Goal: Task Accomplishment & Management: Manage account settings

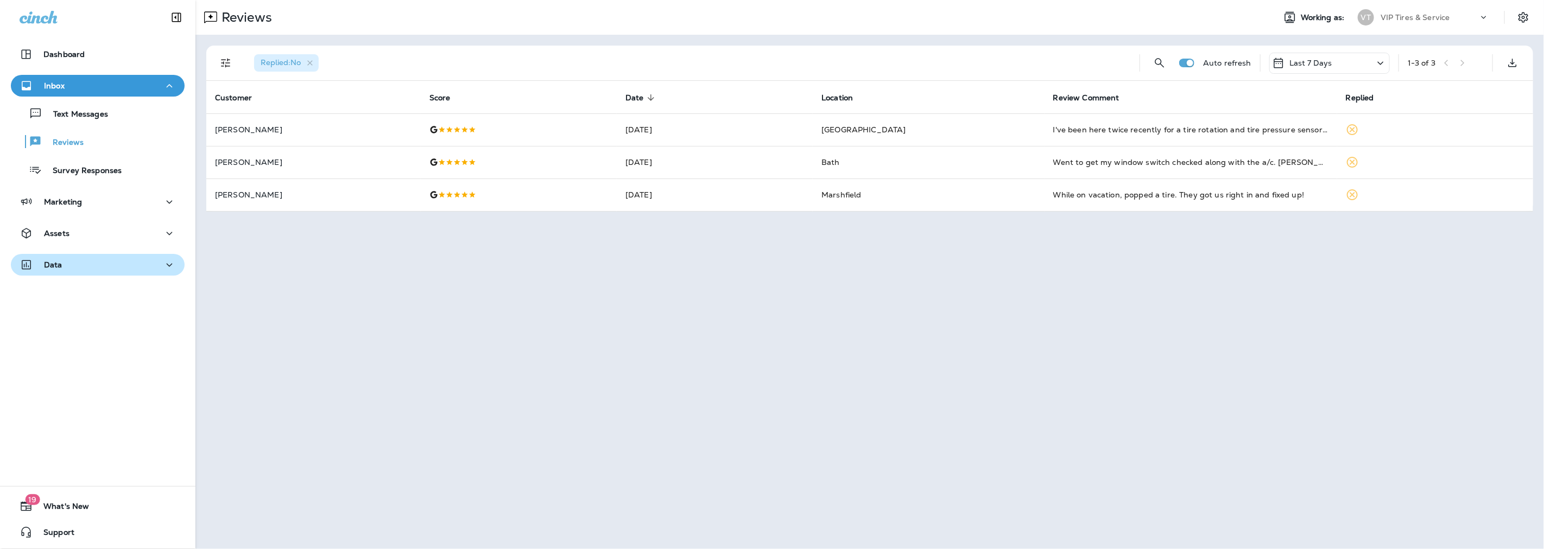
click at [57, 268] on p "Data" at bounding box center [53, 265] width 18 height 9
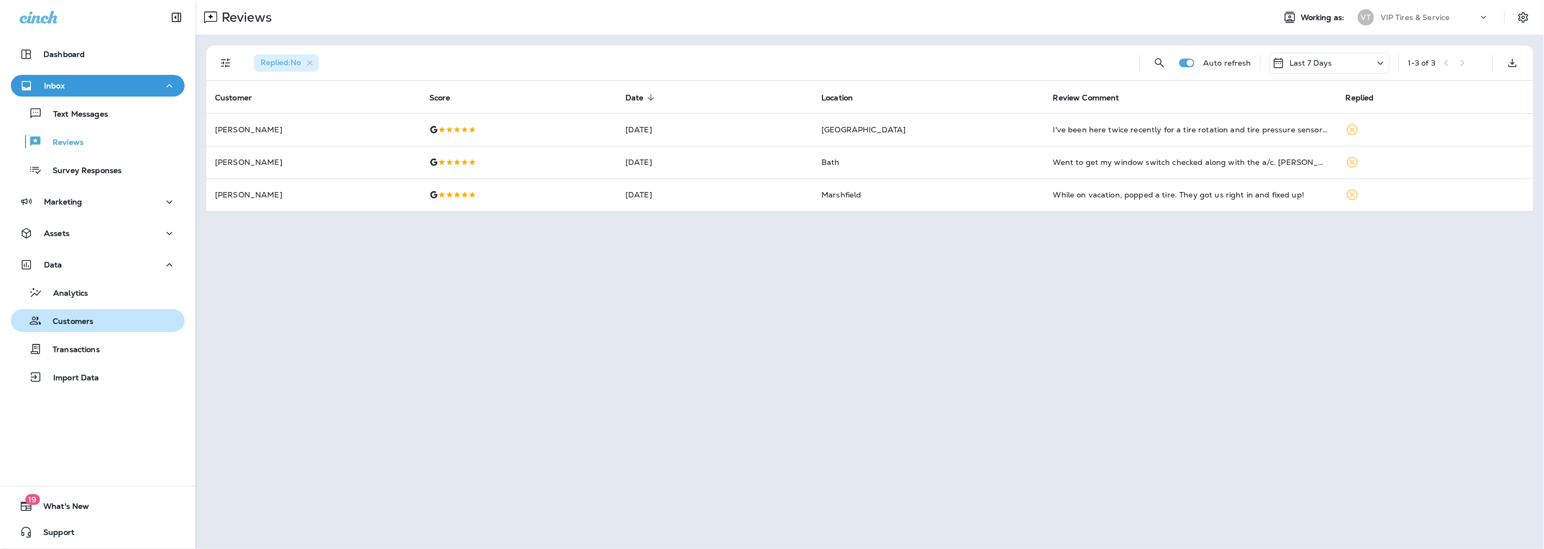
click at [73, 315] on div "Customers" at bounding box center [54, 321] width 78 height 16
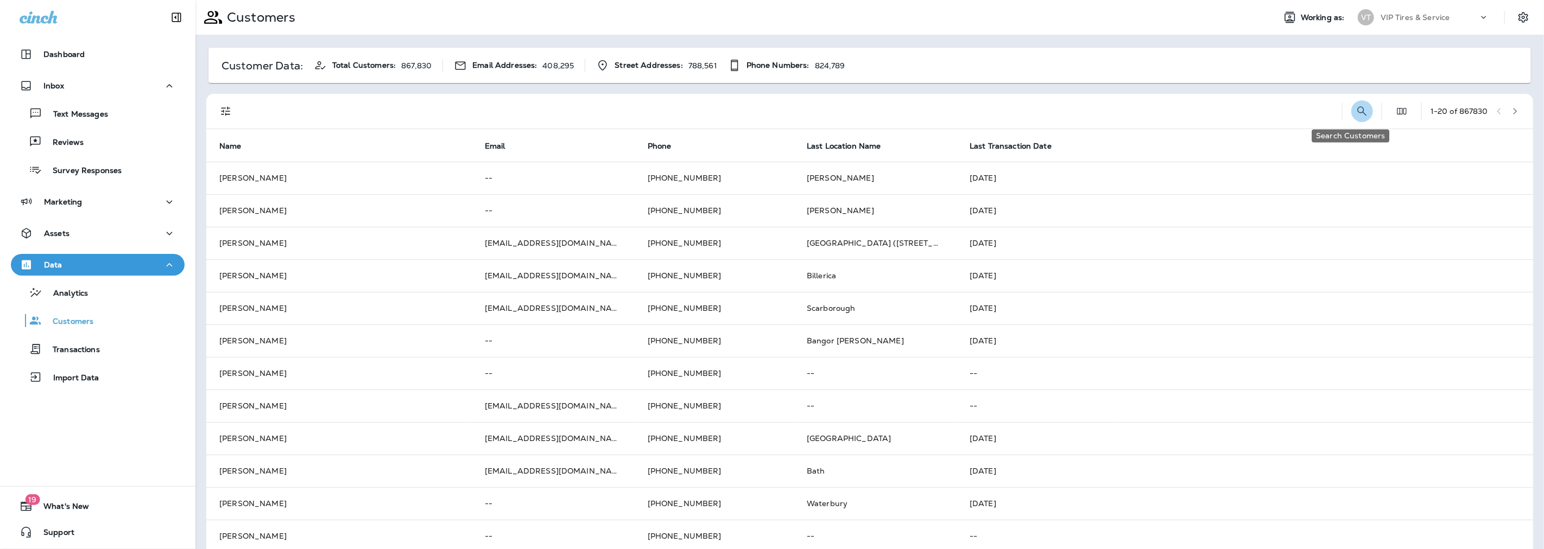
click at [1356, 111] on icon "Search Customers" at bounding box center [1362, 111] width 13 height 13
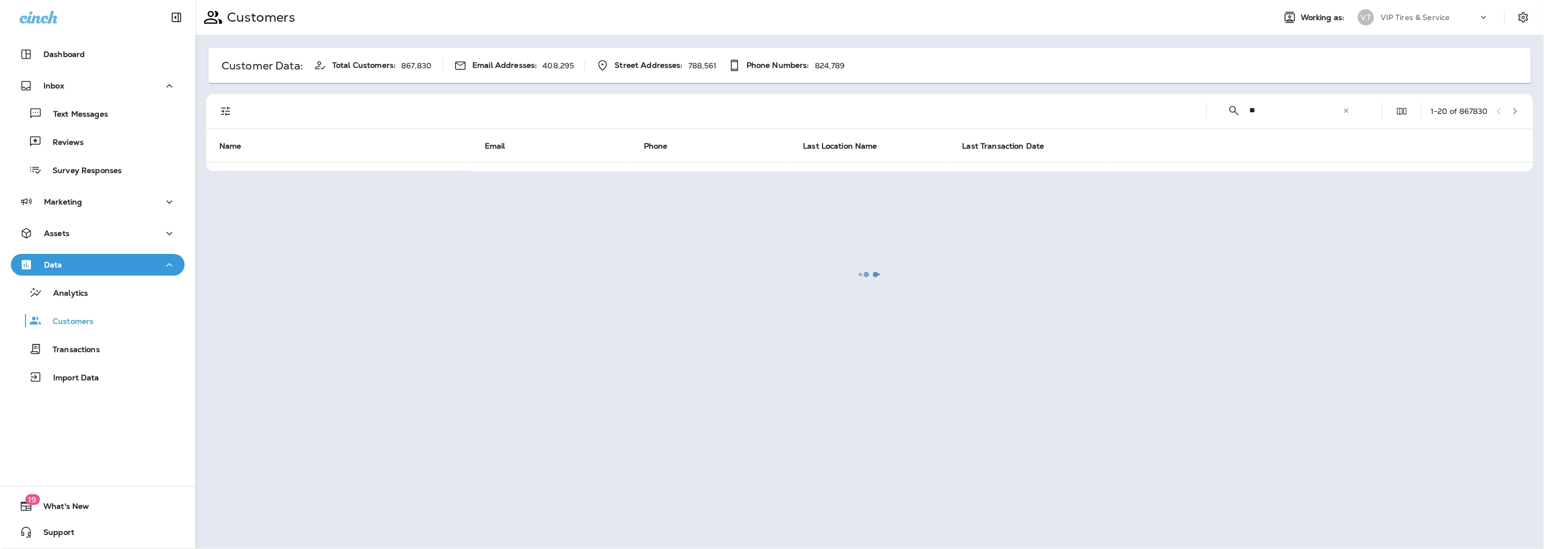
type input "*"
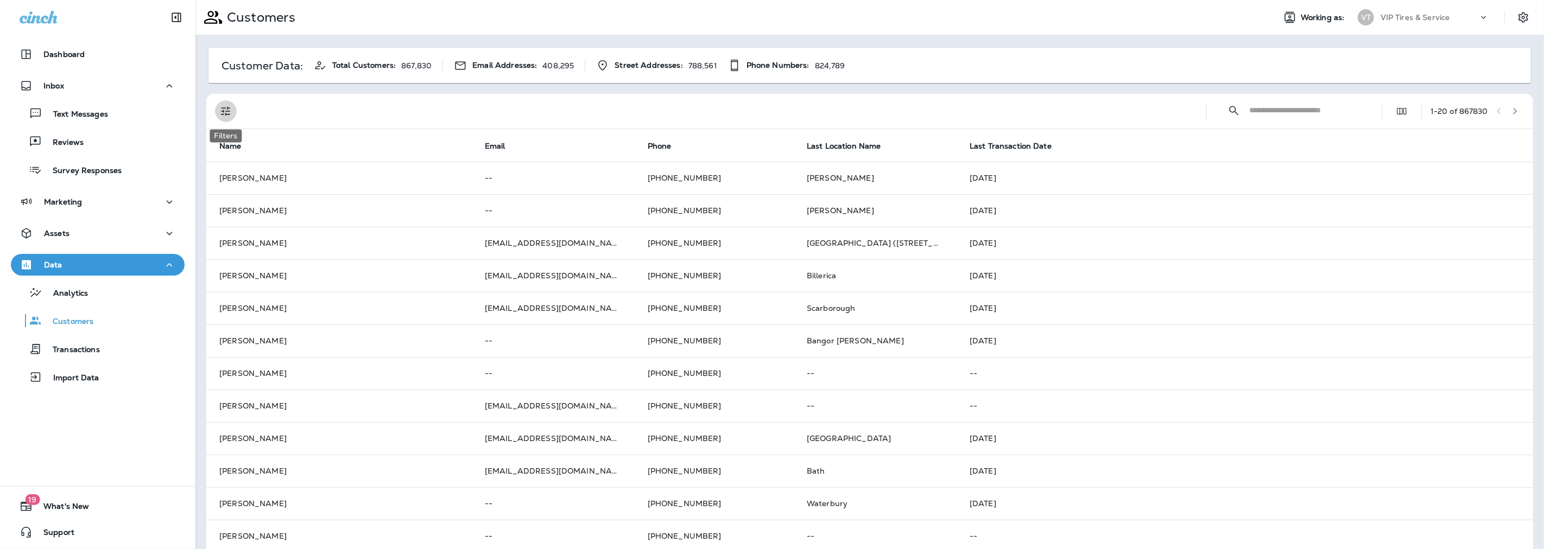
click at [226, 110] on icon "Filters" at bounding box center [225, 111] width 13 height 13
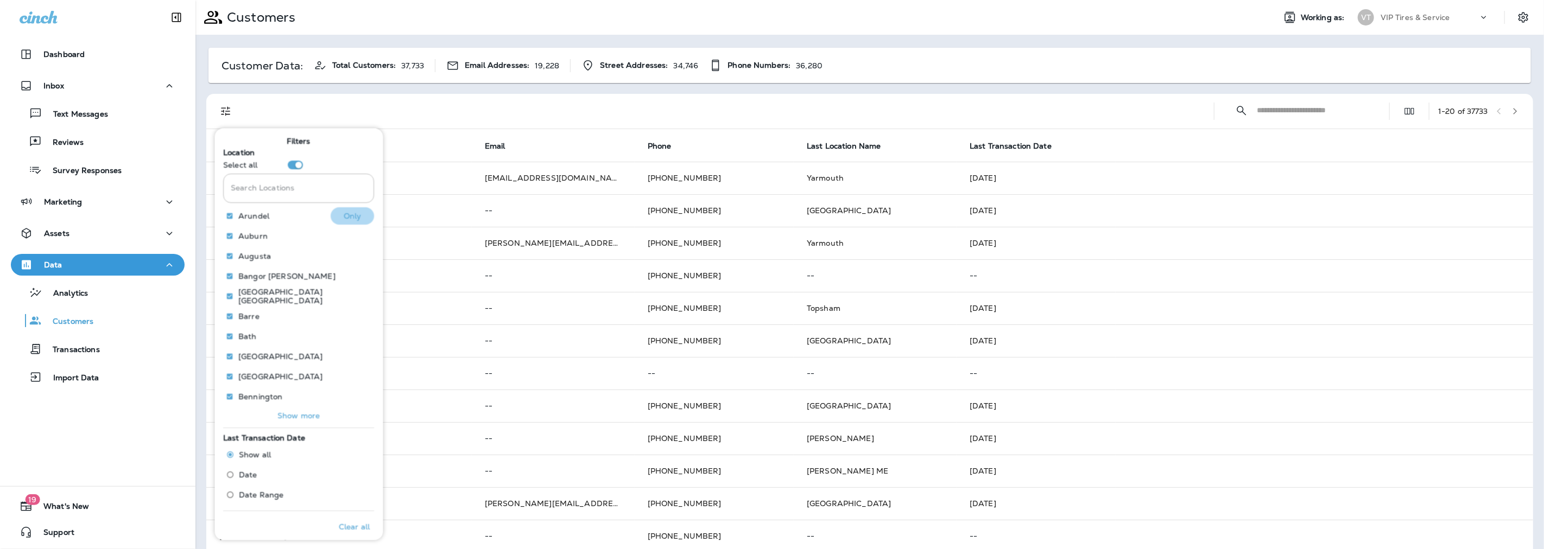
drag, startPoint x: 332, startPoint y: 214, endPoint x: 341, endPoint y: 214, distance: 8.7
click at [336, 214] on button "Only" at bounding box center [352, 215] width 43 height 17
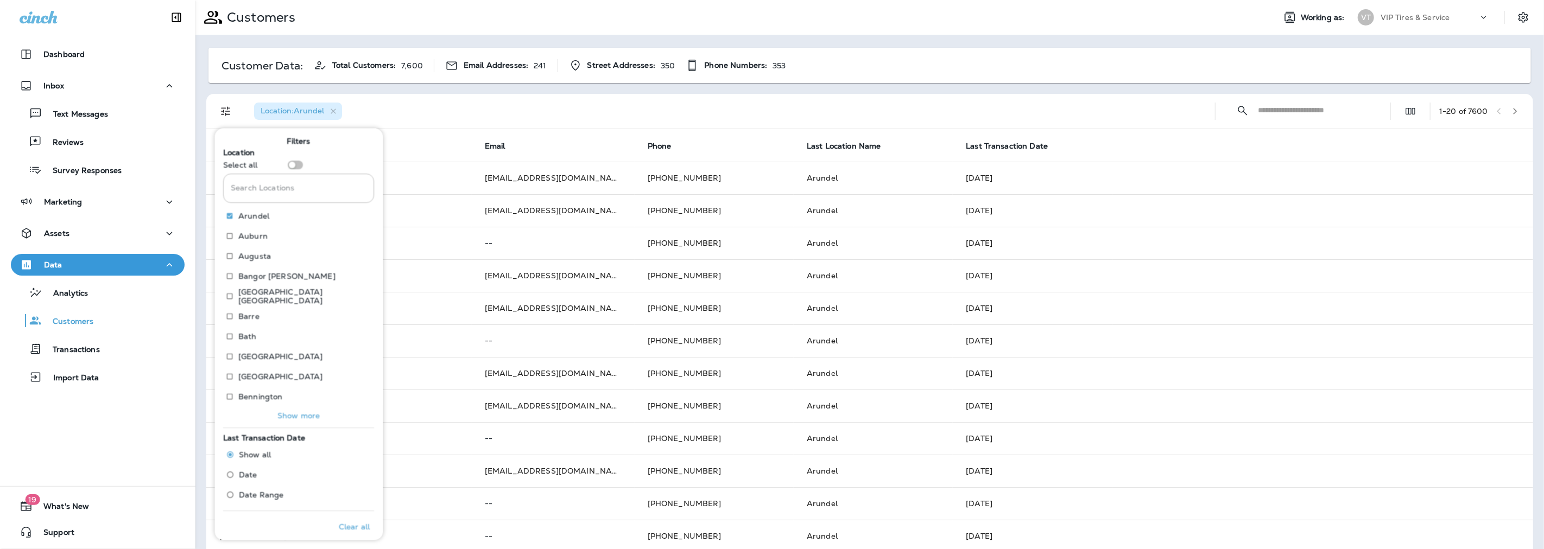
click at [1281, 110] on input "Search Locations" at bounding box center [1314, 110] width 113 height 29
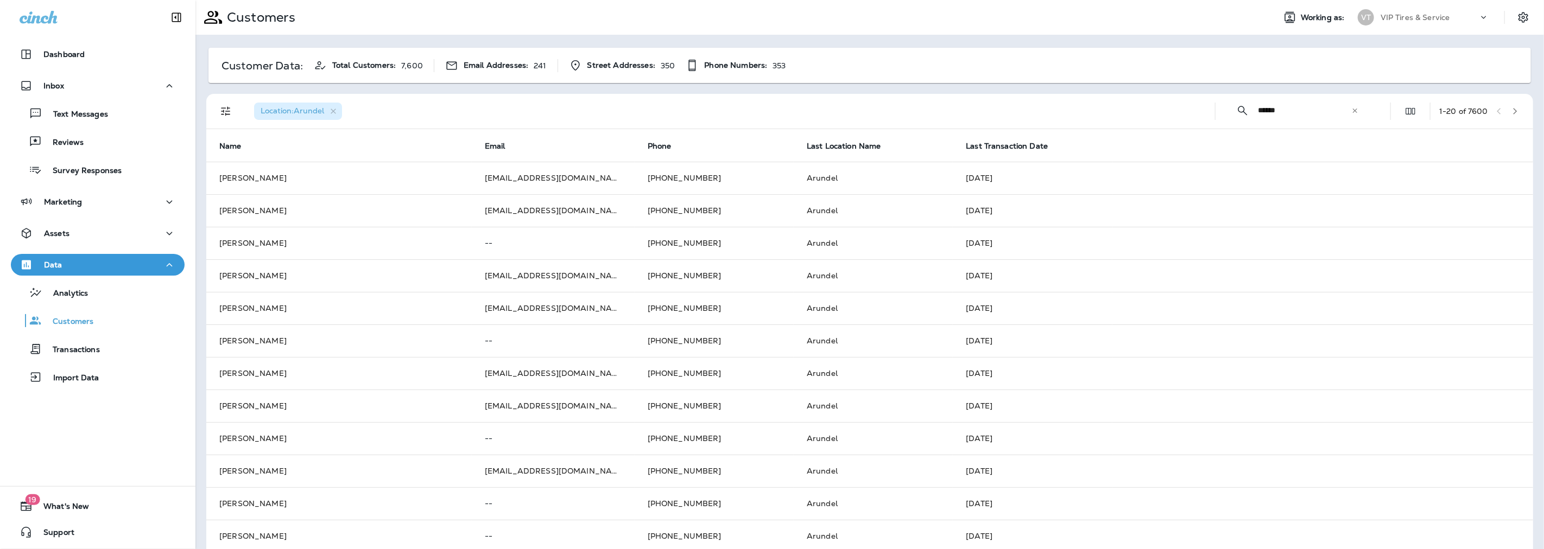
type input "******"
click at [1005, 143] on span "Last Transaction Date" at bounding box center [1007, 146] width 82 height 9
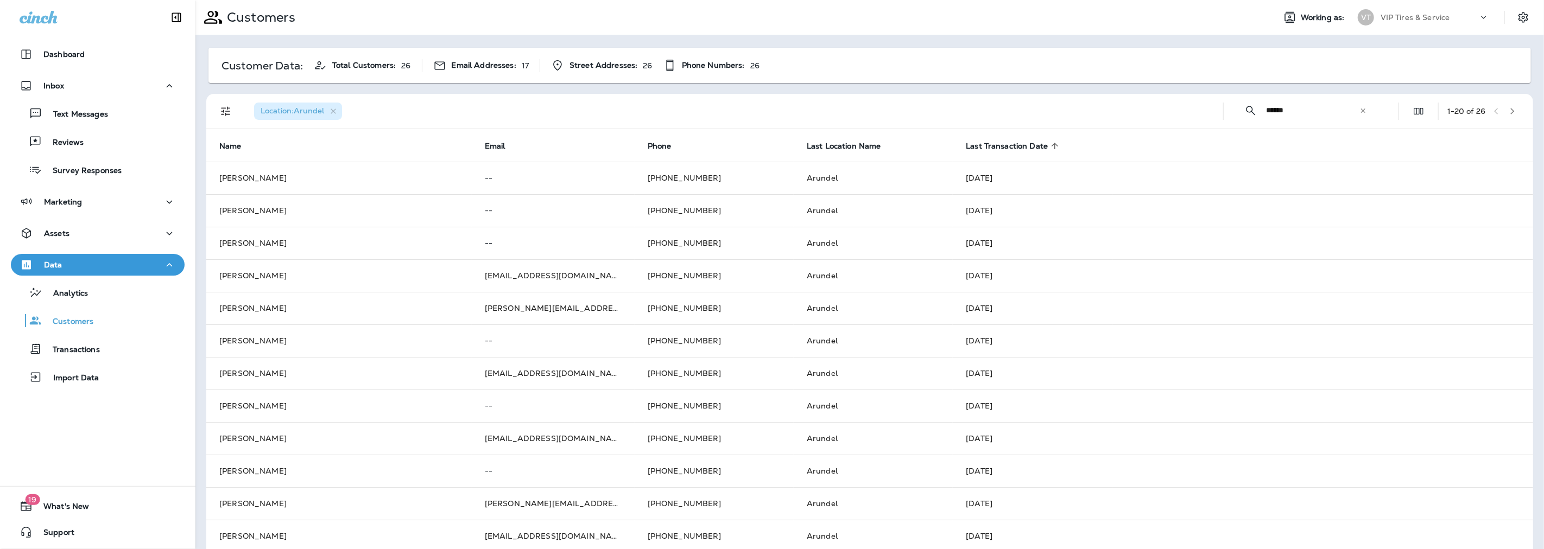
click at [1005, 143] on span "Last Transaction Date" at bounding box center [1007, 146] width 82 height 9
